Goal: Task Accomplishment & Management: Complete application form

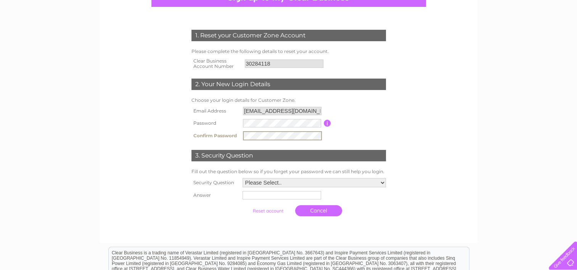
scroll to position [89, 0]
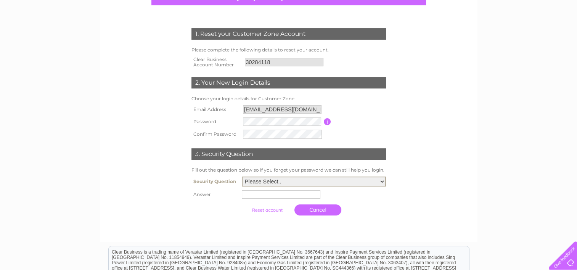
click at [380, 180] on select "Please Select.. In what town or city was your first job? In what town or city d…" at bounding box center [314, 181] width 144 height 10
select select "1"
click at [242, 176] on select "Please Select.. In what town or city was your first job? In what town or city d…" at bounding box center [314, 181] width 144 height 10
click at [304, 194] on input "text" at bounding box center [281, 193] width 79 height 8
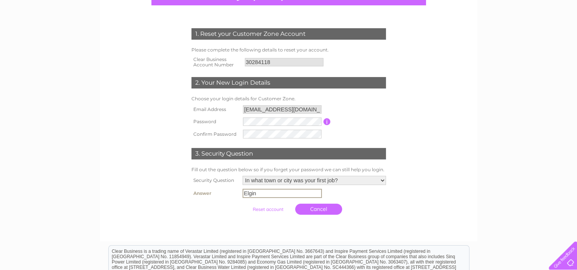
type input "Elgin"
click at [428, 184] on form "1. Reset your Customer Zone Account Please complete the following details to re…" at bounding box center [288, 123] width 363 height 220
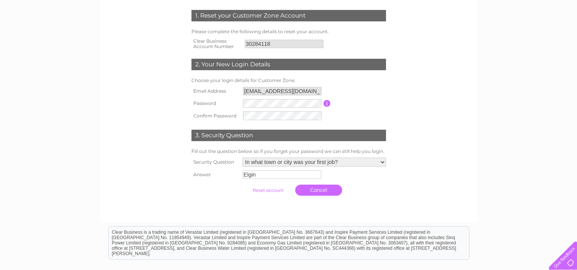
scroll to position [111, 0]
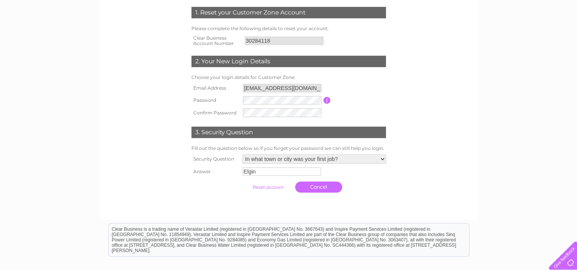
click at [270, 188] on input "submit" at bounding box center [267, 187] width 47 height 11
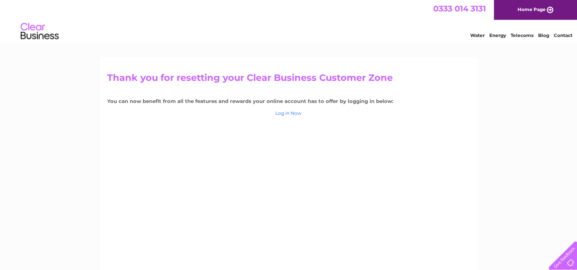
click at [295, 114] on link "Log in Now" at bounding box center [288, 113] width 26 height 6
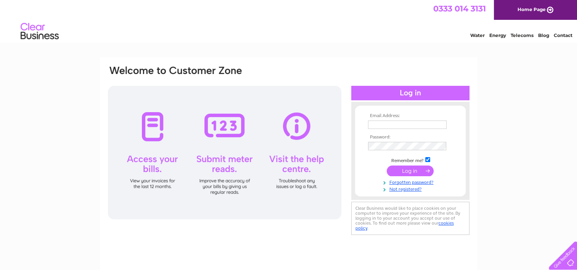
type input "[EMAIL_ADDRESS][DOMAIN_NAME]"
click at [403, 170] on input "submit" at bounding box center [409, 170] width 47 height 11
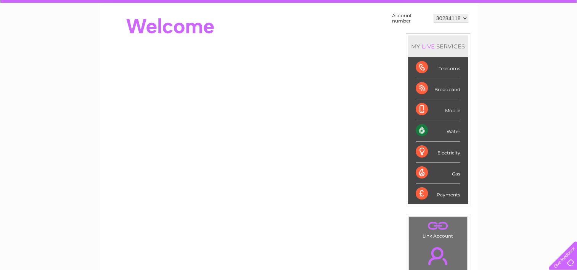
scroll to position [69, 0]
click at [453, 131] on div "Water" at bounding box center [437, 130] width 45 height 21
click at [420, 129] on div "Water" at bounding box center [437, 130] width 45 height 21
click at [496, 140] on div "My Clear Business Login Details My Details My Preferences Link Account My Accou…" at bounding box center [288, 204] width 577 height 430
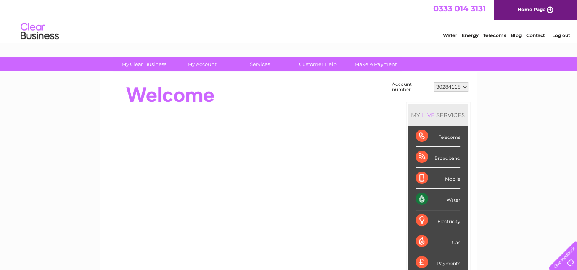
scroll to position [81, 0]
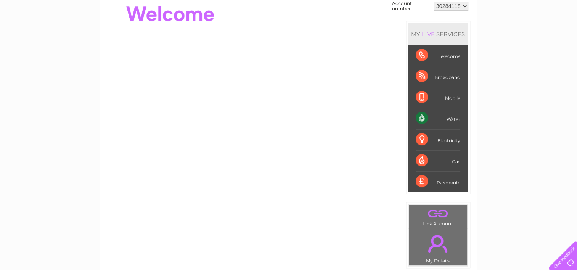
click at [423, 117] on div "Water" at bounding box center [437, 118] width 45 height 21
